Goal: Browse casually: Explore the website without a specific task or goal

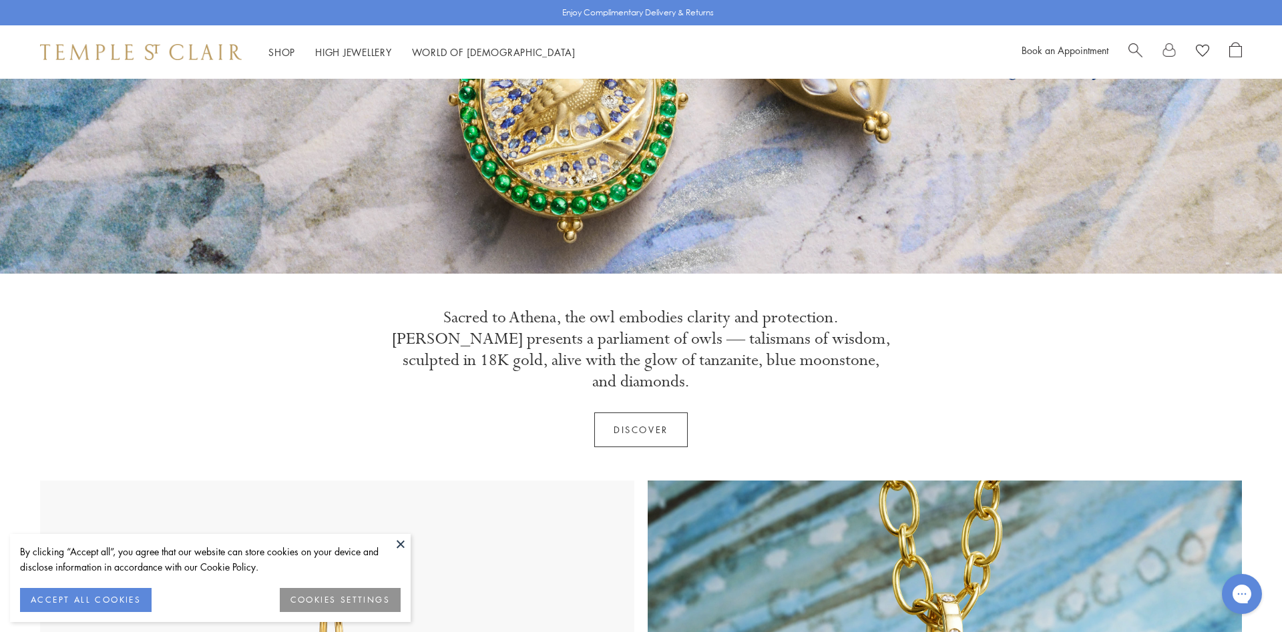
click at [403, 539] on button at bounding box center [401, 544] width 20 height 20
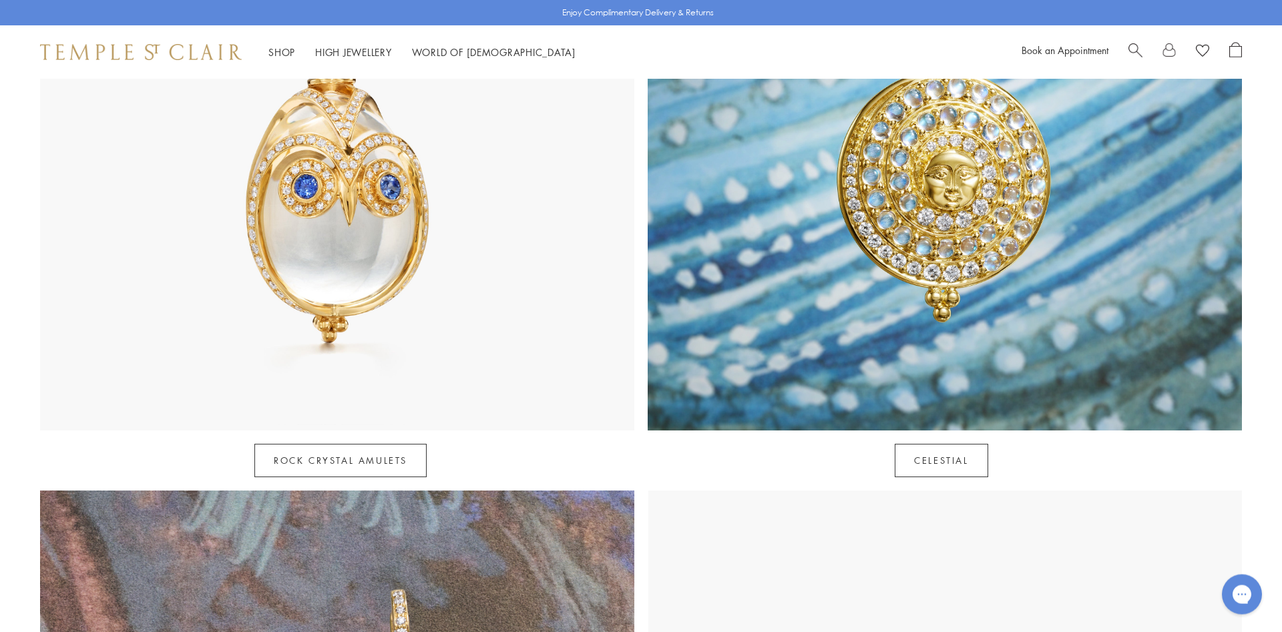
scroll to position [817, 0]
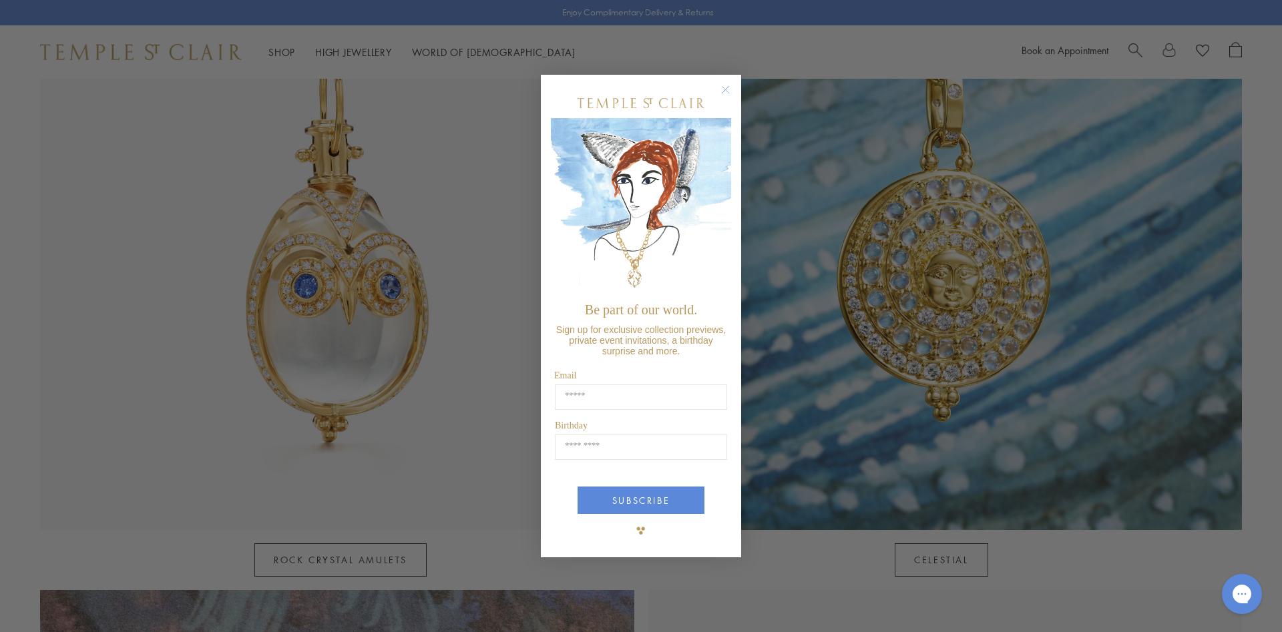
click at [730, 95] on circle "Close dialog" at bounding box center [726, 89] width 16 height 16
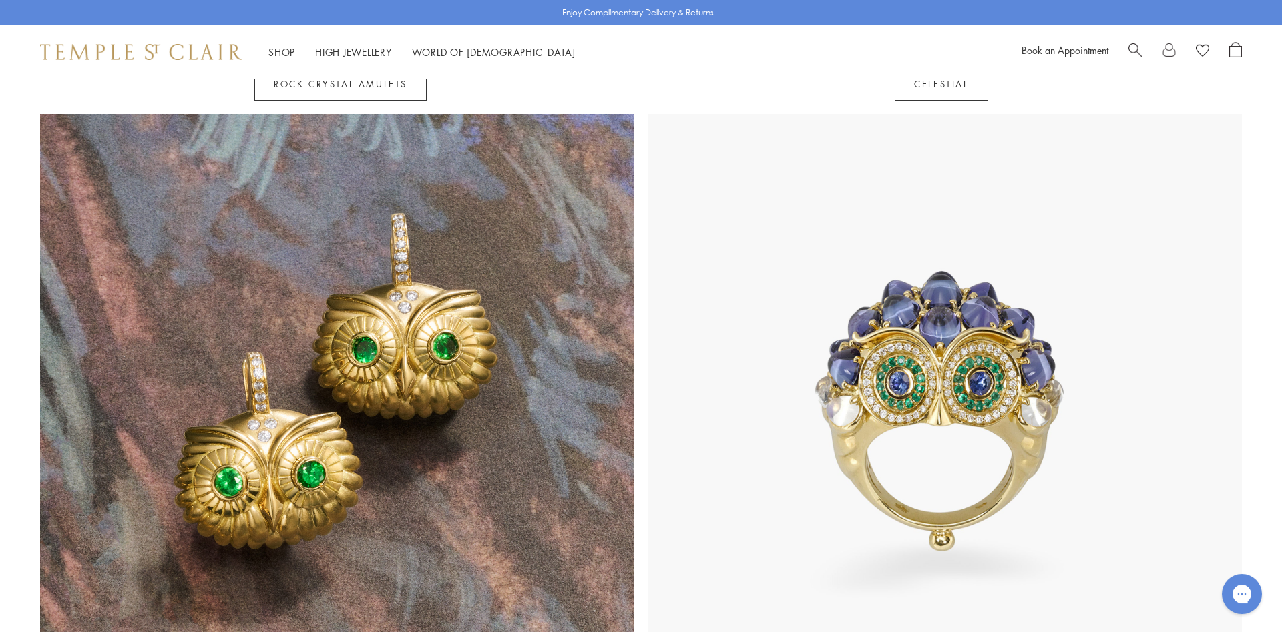
scroll to position [1294, 0]
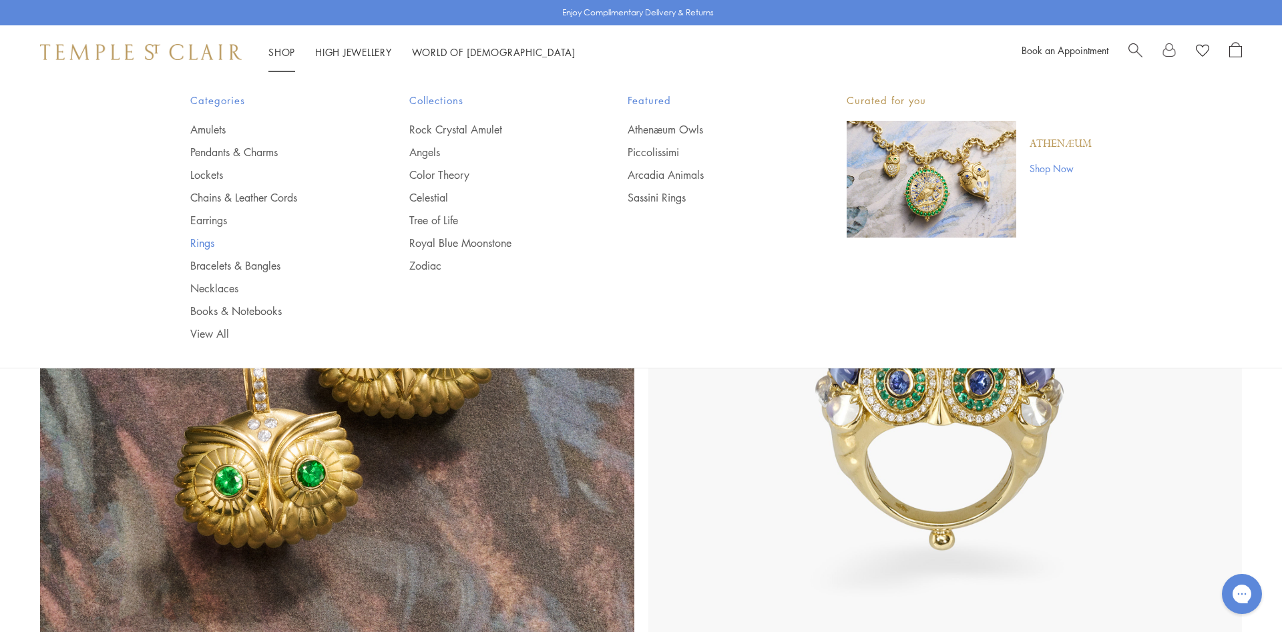
click at [203, 244] on link "Rings" at bounding box center [273, 243] width 166 height 15
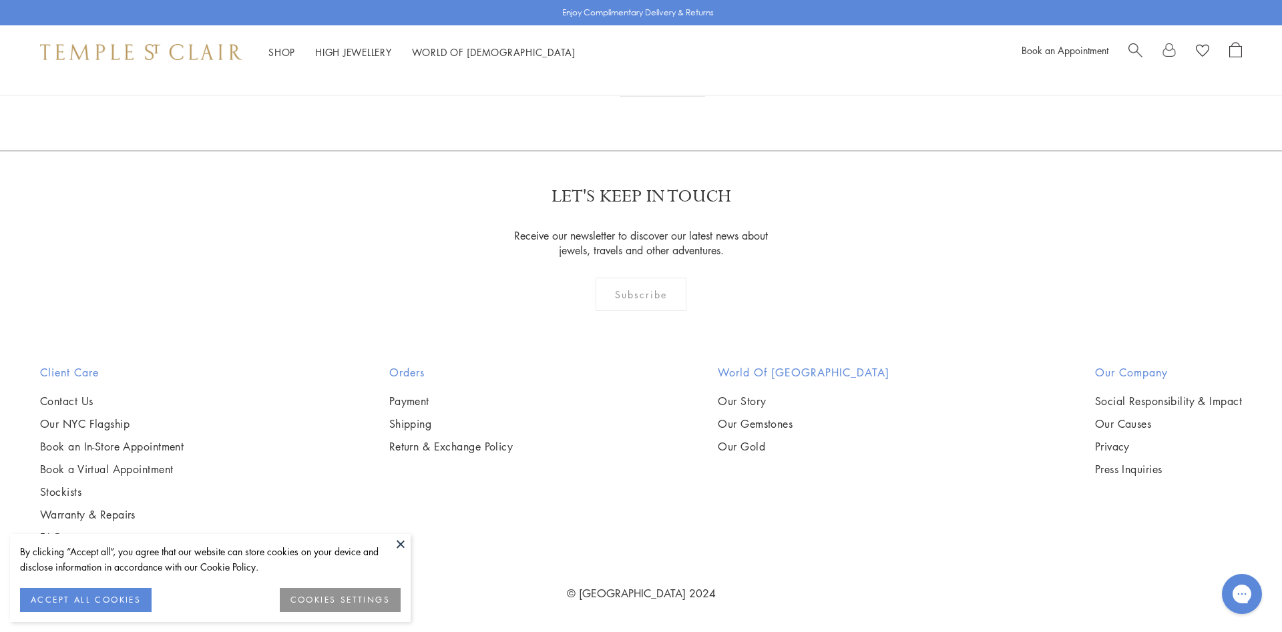
scroll to position [7491, 0]
click at [642, 97] on link "2" at bounding box center [642, 78] width 44 height 37
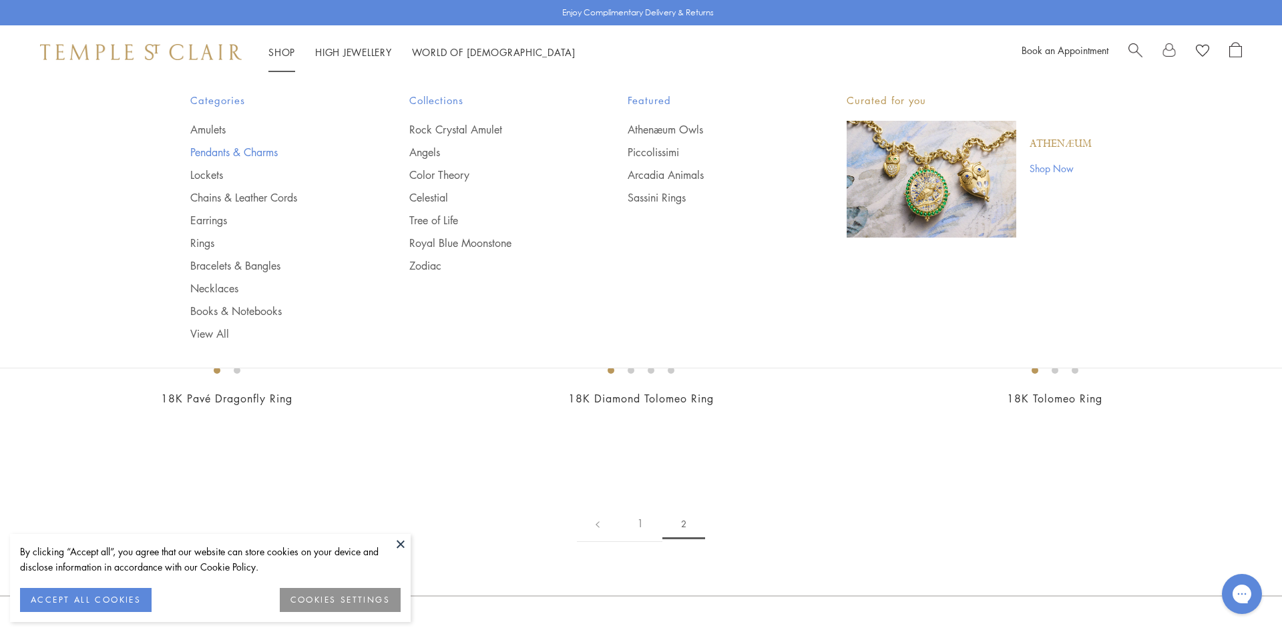
click at [214, 152] on link "Pendants & Charms" at bounding box center [273, 152] width 166 height 15
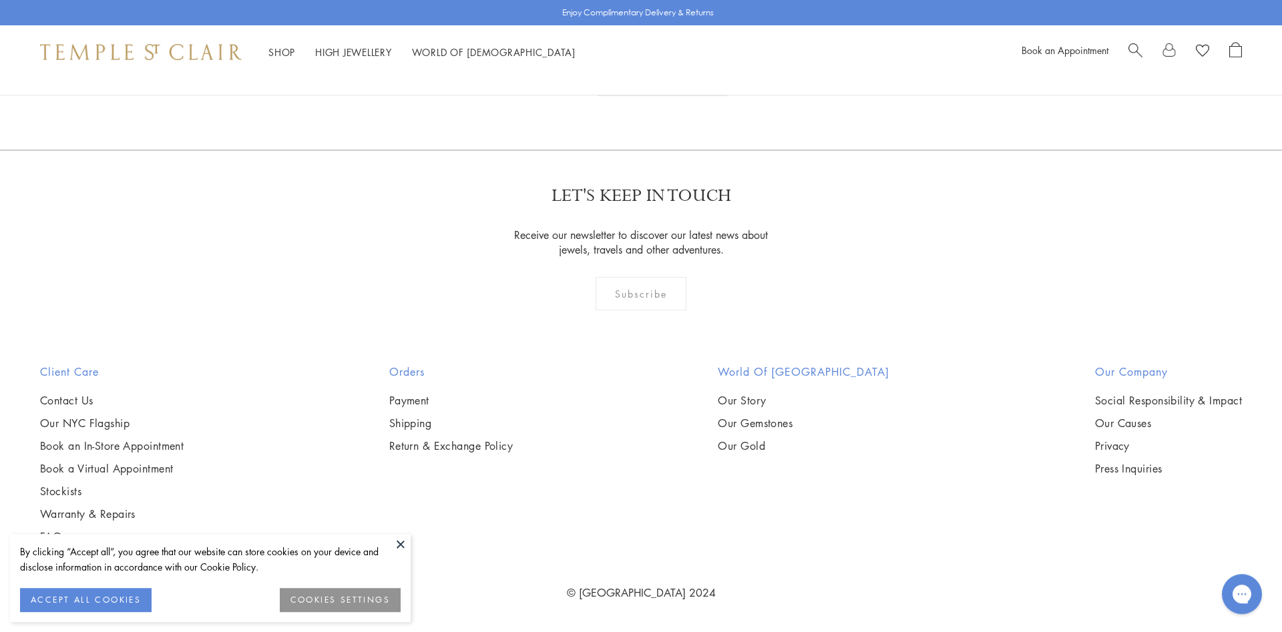
scroll to position [10419, 0]
click at [670, 96] on link "3" at bounding box center [664, 77] width 44 height 37
click at [658, 97] on link "2" at bounding box center [662, 78] width 44 height 37
